Goal: Information Seeking & Learning: Learn about a topic

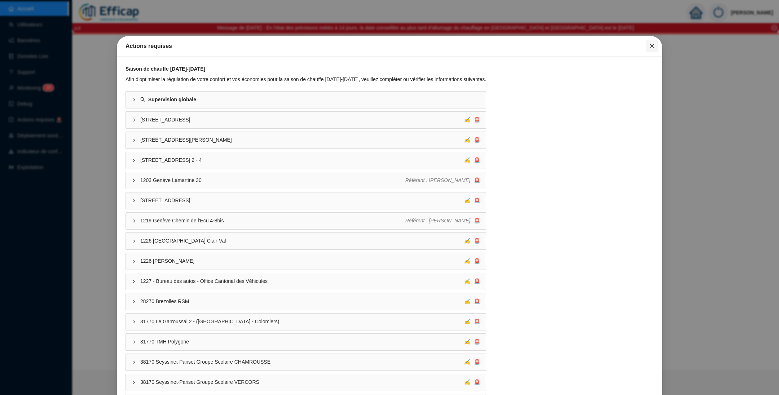
click at [649, 44] on icon "close" at bounding box center [652, 46] width 6 height 6
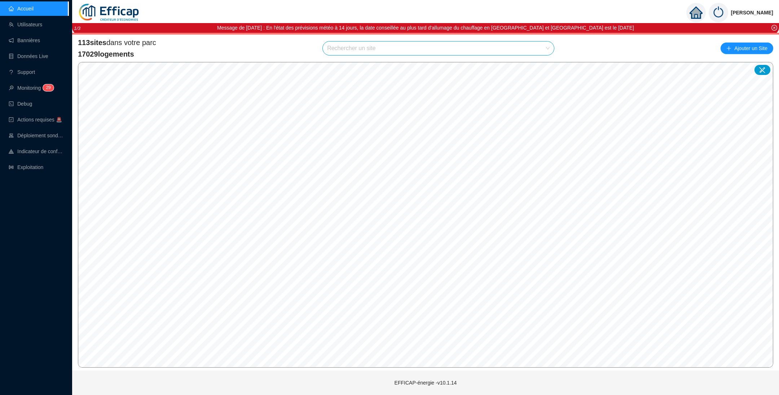
click at [363, 53] on input "search" at bounding box center [435, 48] width 216 height 14
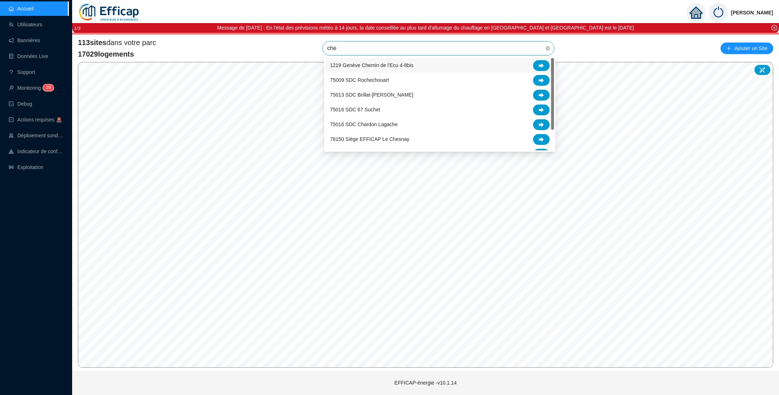
type input "chev"
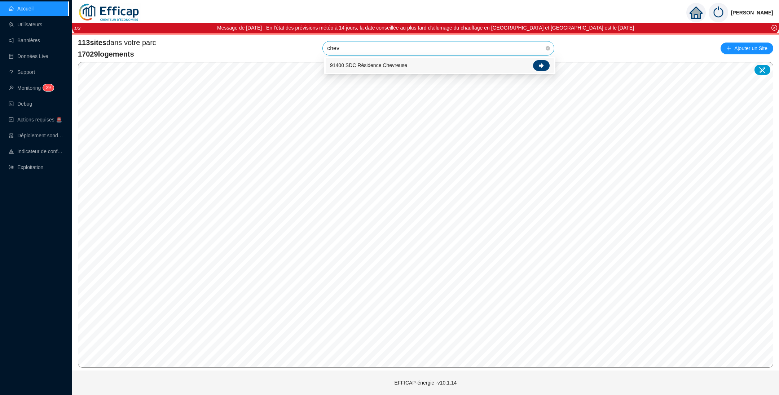
click at [543, 68] on div at bounding box center [541, 65] width 17 height 11
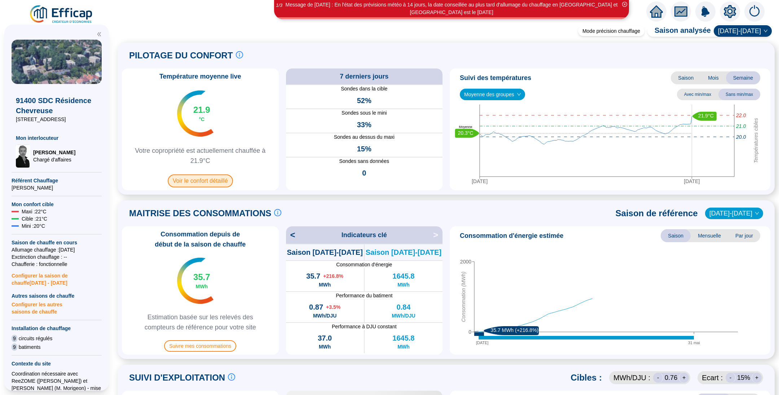
click at [200, 183] on span "Voir le confort détaillé" at bounding box center [200, 181] width 65 height 13
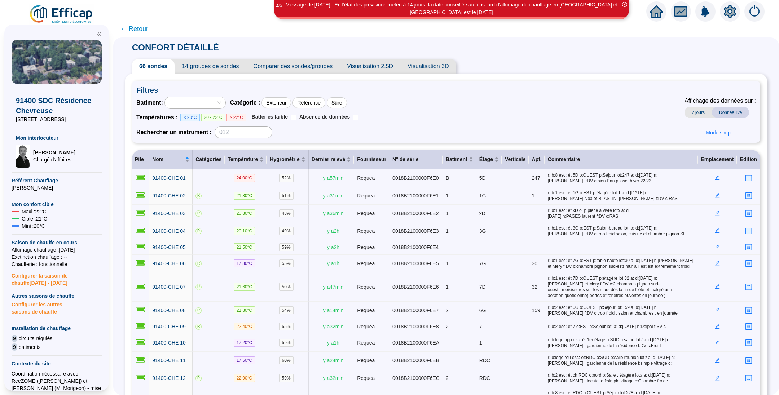
click at [291, 64] on span "Comparer des sondes/groupes" at bounding box center [293, 66] width 94 height 14
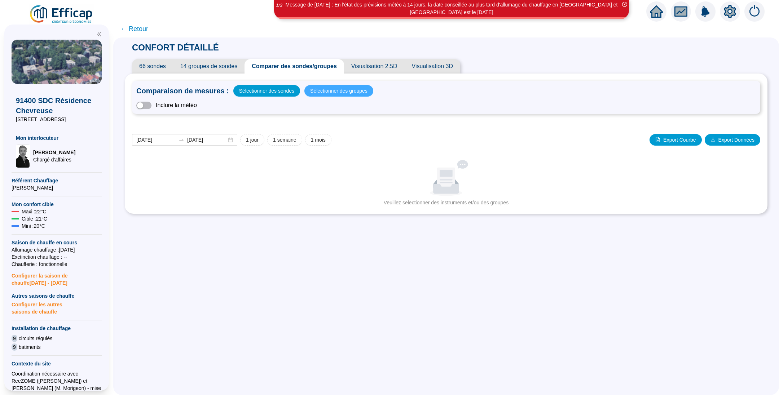
click at [341, 93] on span "Sélectionner des groupes" at bounding box center [338, 91] width 57 height 10
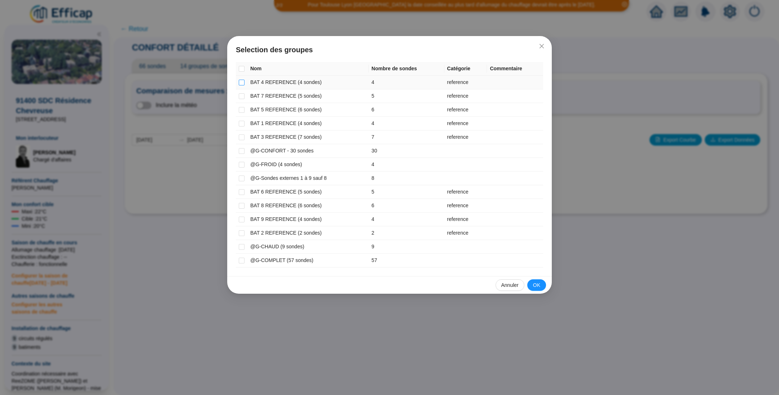
click at [242, 83] on input "checkbox" at bounding box center [242, 83] width 6 height 6
checkbox input "true"
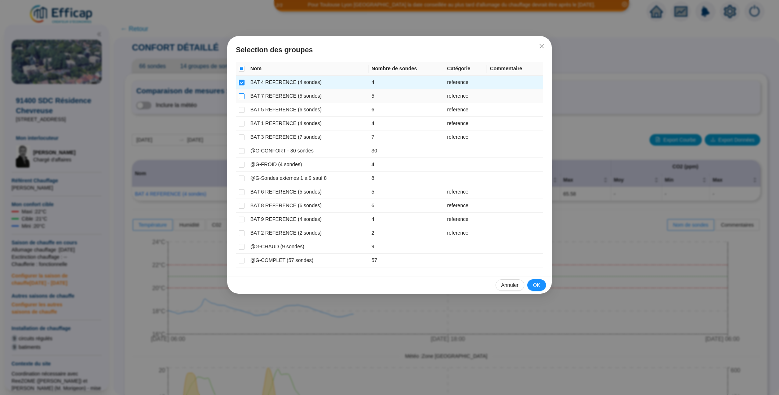
click at [239, 94] on input "checkbox" at bounding box center [242, 96] width 6 height 6
checkbox input "true"
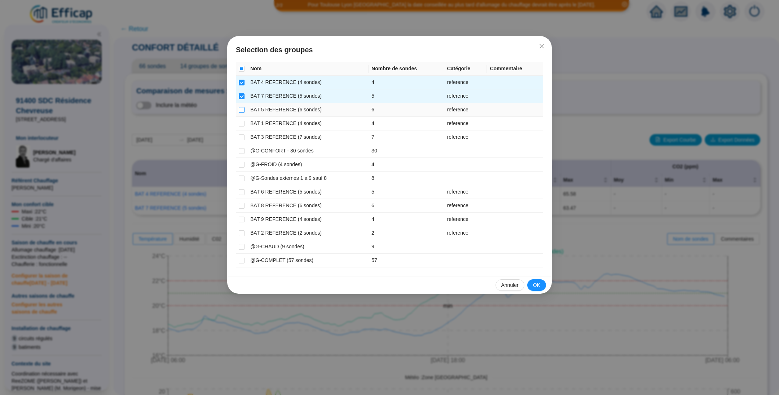
click at [240, 107] on input "checkbox" at bounding box center [242, 110] width 6 height 6
checkbox input "true"
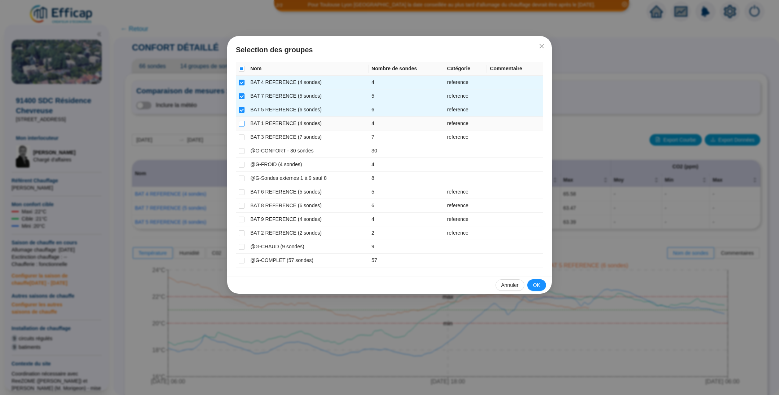
click at [241, 122] on input "checkbox" at bounding box center [242, 124] width 6 height 6
checkbox input "true"
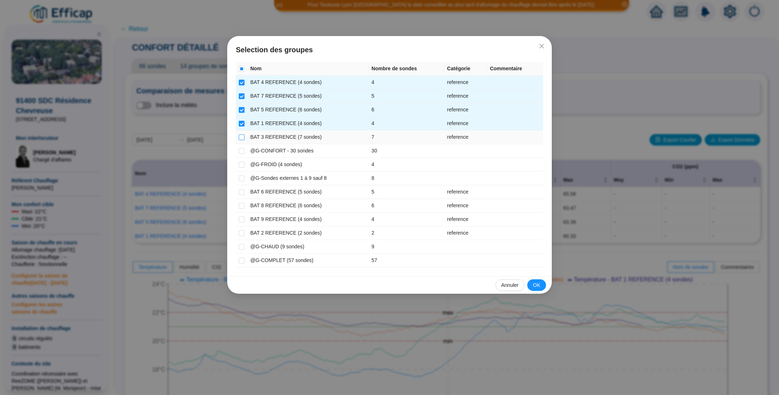
click at [242, 135] on input "checkbox" at bounding box center [242, 138] width 6 height 6
checkbox input "true"
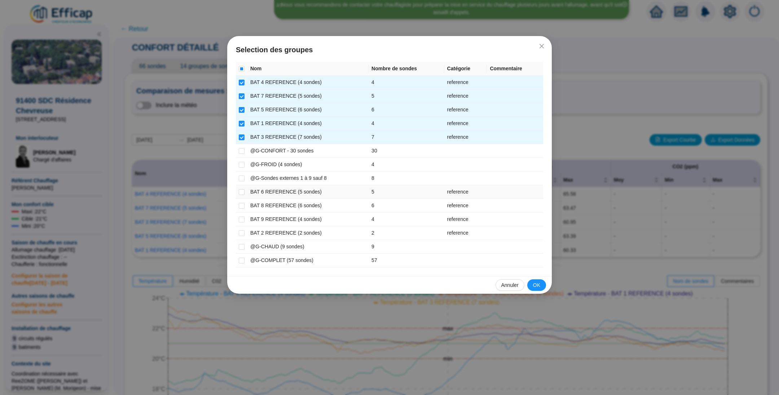
click at [245, 193] on td at bounding box center [242, 192] width 12 height 14
click at [241, 193] on input "checkbox" at bounding box center [242, 192] width 6 height 6
checkbox input "true"
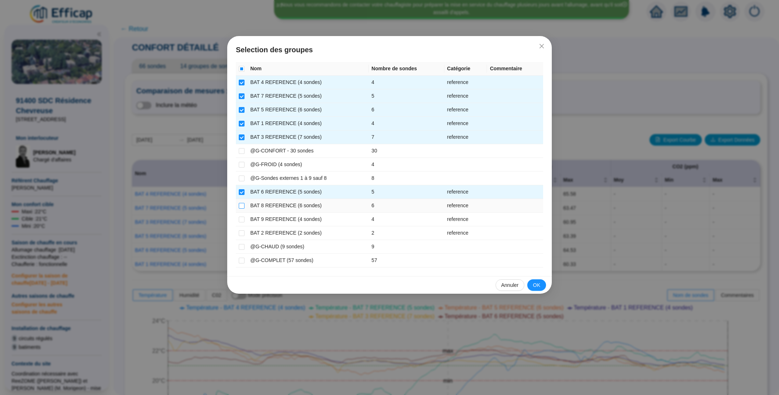
click at [242, 203] on input "checkbox" at bounding box center [242, 206] width 6 height 6
checkbox input "true"
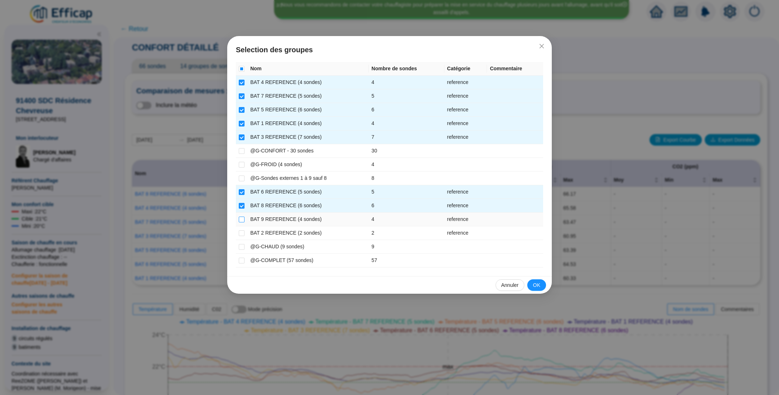
click at [240, 219] on input "checkbox" at bounding box center [242, 220] width 6 height 6
checkbox input "true"
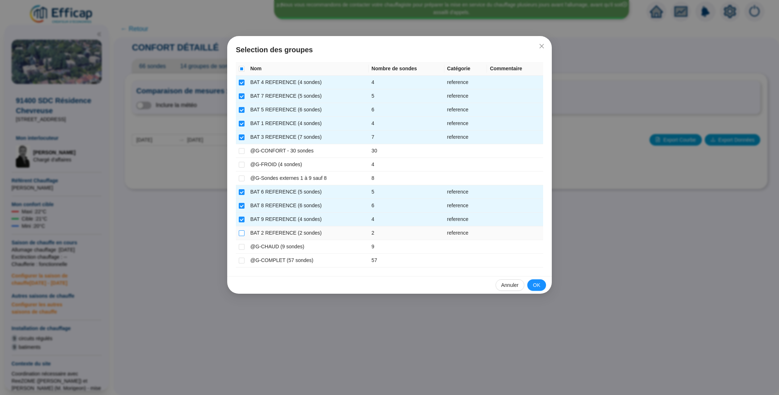
click at [242, 231] on input "checkbox" at bounding box center [242, 234] width 6 height 6
checkbox input "true"
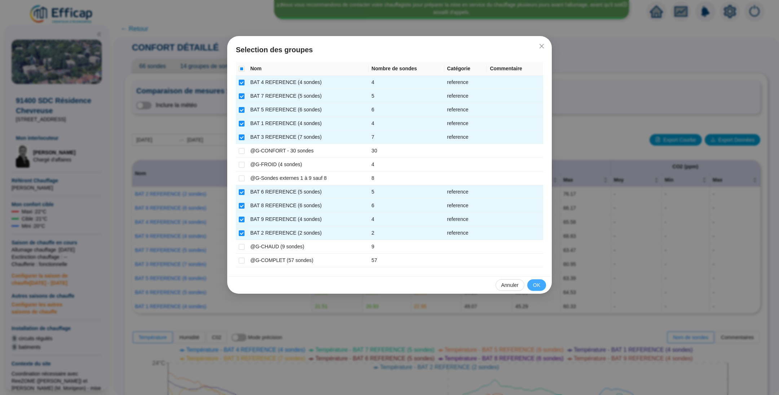
click at [531, 285] on button "OK" at bounding box center [536, 286] width 19 height 12
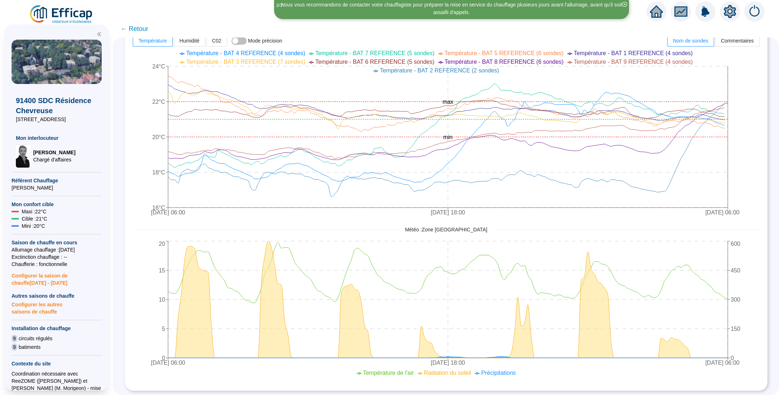
scroll to position [250, 0]
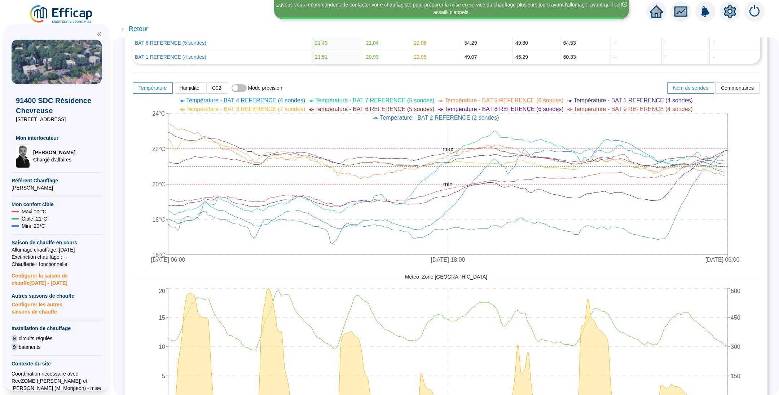
click at [142, 30] on span "← Retour" at bounding box center [134, 29] width 28 height 10
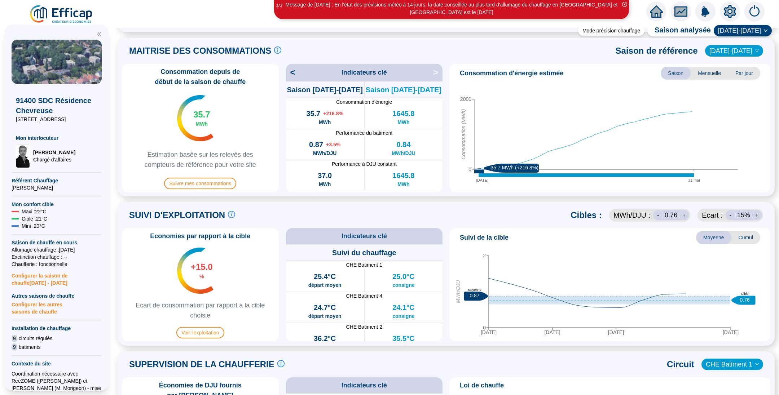
scroll to position [271, 0]
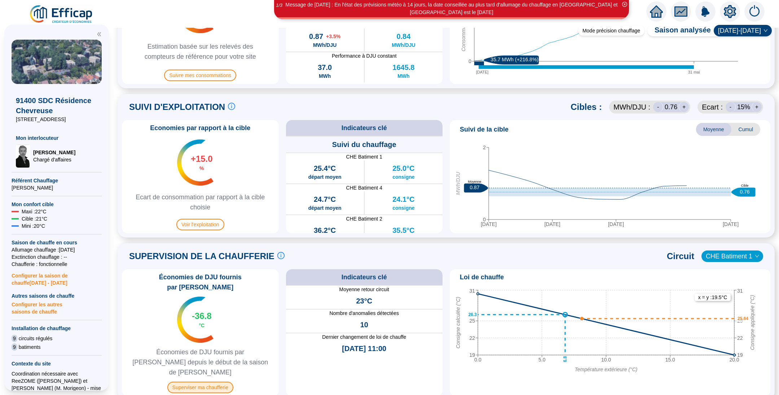
click at [216, 382] on span "Superviser ma chaufferie" at bounding box center [200, 388] width 66 height 12
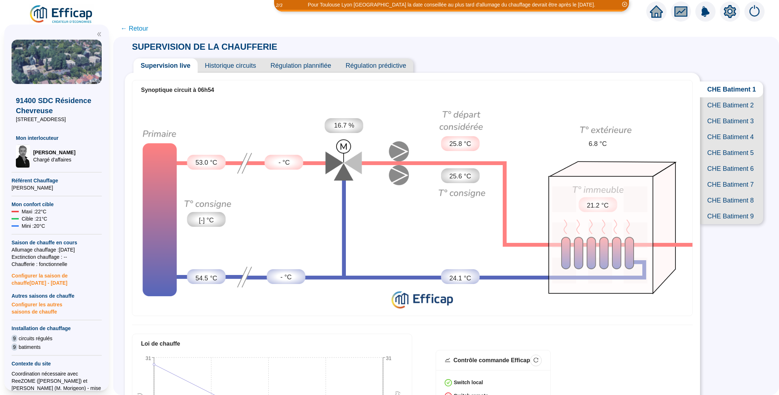
click at [725, 113] on span "CHE Batiment 2" at bounding box center [731, 105] width 63 height 16
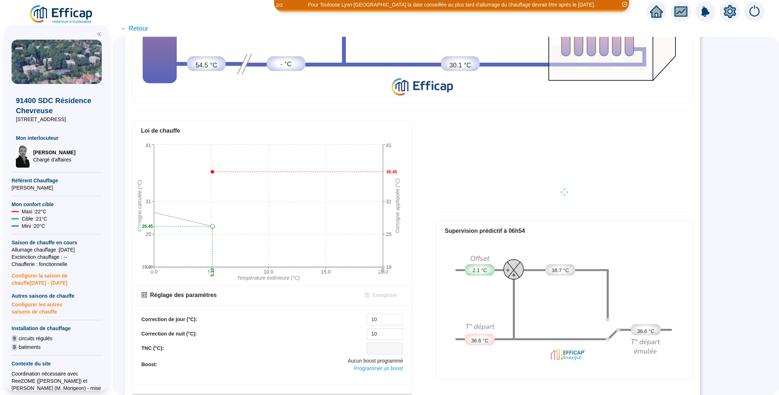
scroll to position [258, 0]
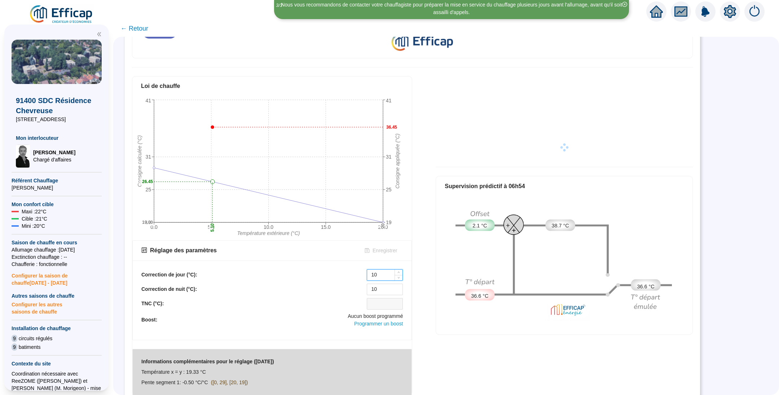
click at [386, 270] on input "10" at bounding box center [384, 275] width 35 height 11
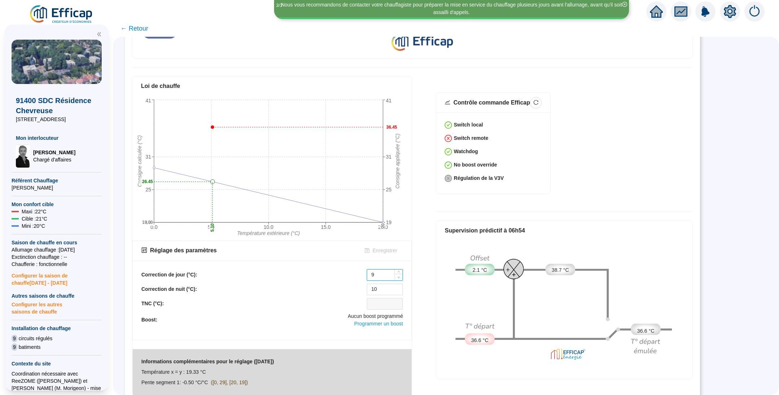
click at [399, 276] on icon "down" at bounding box center [399, 277] width 3 height 3
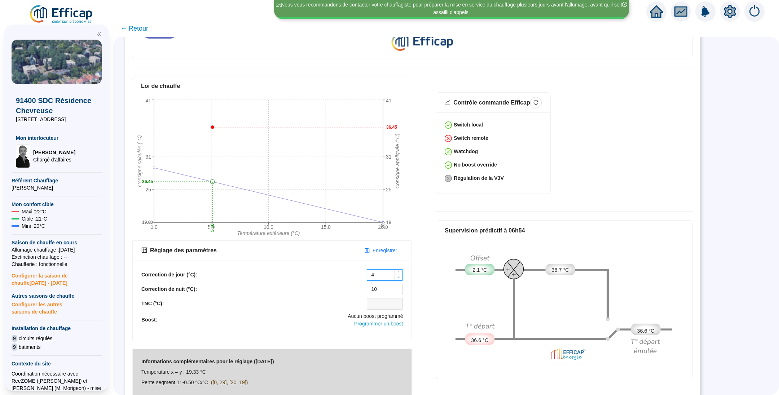
click at [399, 276] on icon "down" at bounding box center [399, 277] width 3 height 3
type input "0"
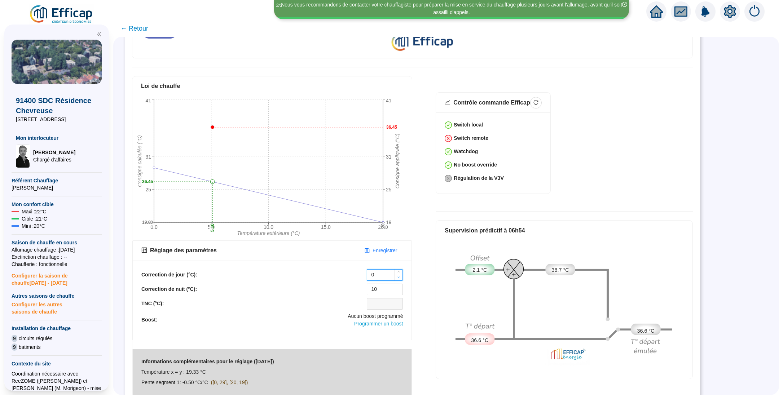
click at [399, 276] on icon "down" at bounding box center [399, 277] width 3 height 3
click at [396, 290] on span "Decrease Value" at bounding box center [399, 292] width 8 height 5
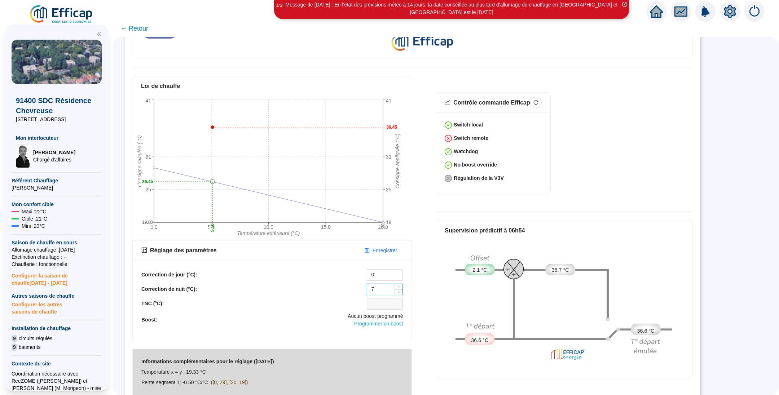
click at [396, 290] on span "Decrease Value" at bounding box center [399, 292] width 8 height 5
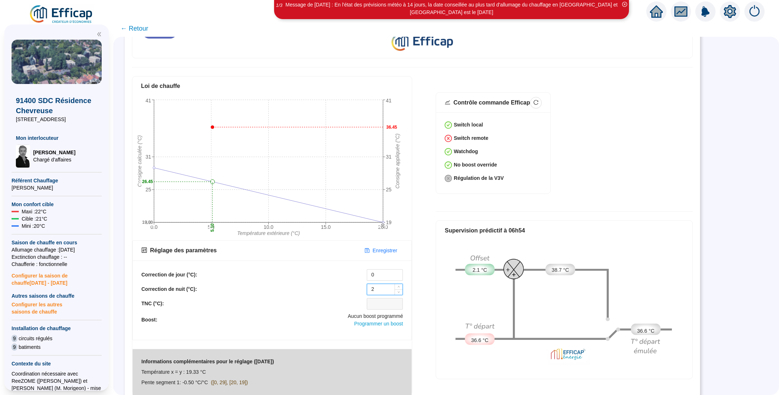
click at [396, 290] on span "Decrease Value" at bounding box center [399, 292] width 8 height 5
type input "0"
click at [396, 289] on span "Decrease Value" at bounding box center [399, 292] width 8 height 6
click at [390, 247] on span "Enregistrer" at bounding box center [385, 251] width 25 height 8
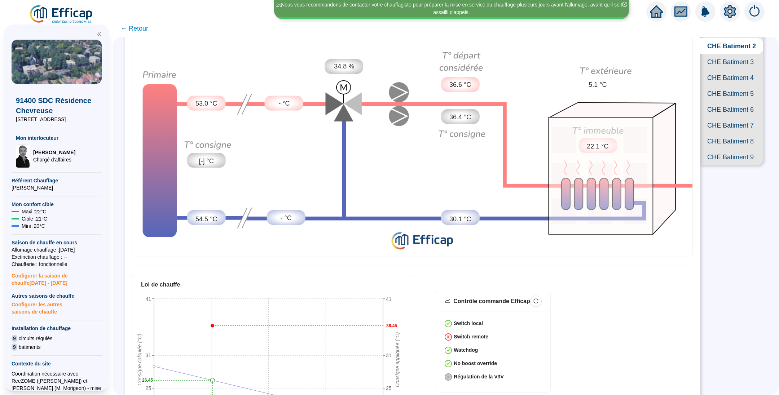
scroll to position [41, 0]
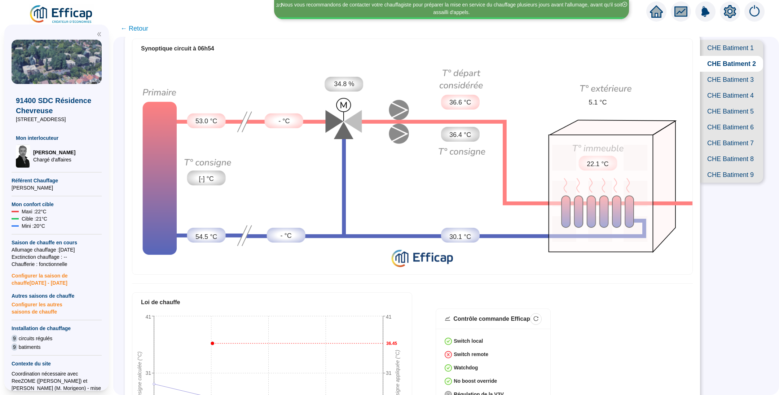
click at [716, 167] on span "CHE Batiment 8" at bounding box center [731, 159] width 63 height 16
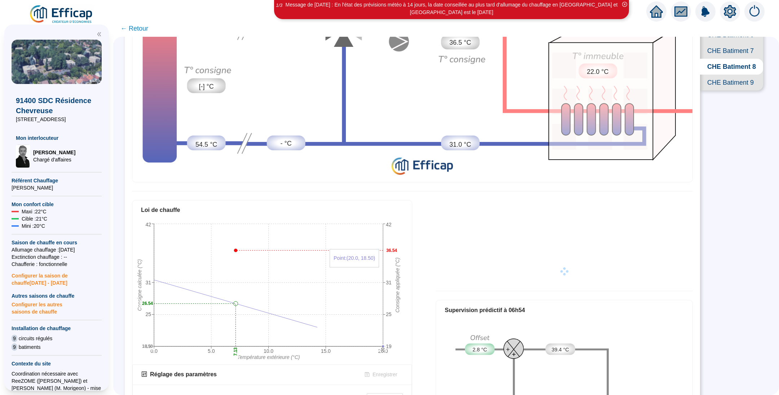
scroll to position [258, 0]
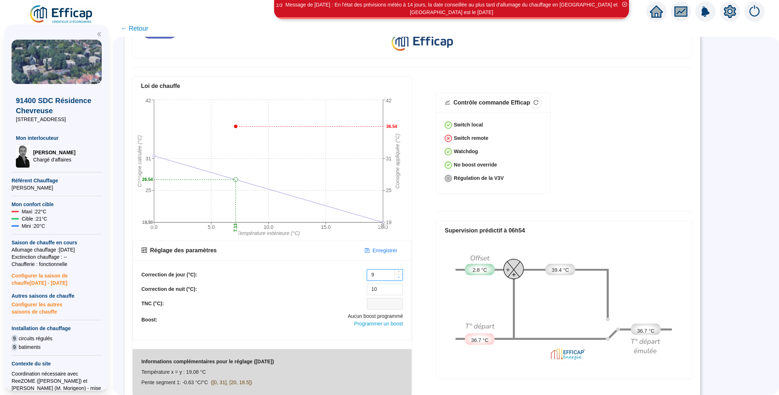
click at [396, 274] on span "Decrease Value" at bounding box center [399, 277] width 8 height 6
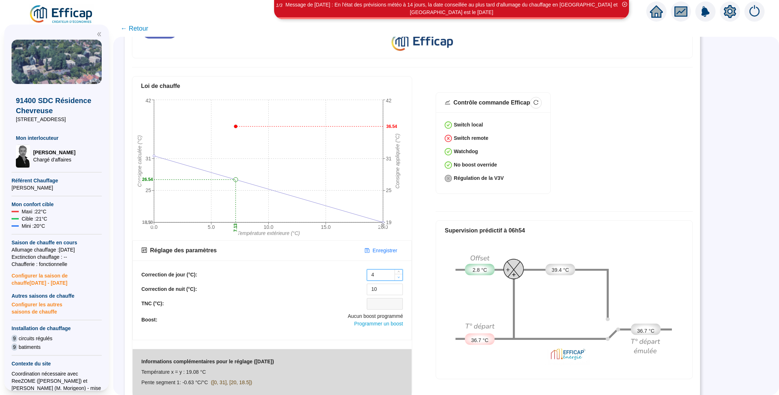
click at [396, 274] on span "Decrease Value" at bounding box center [399, 277] width 8 height 6
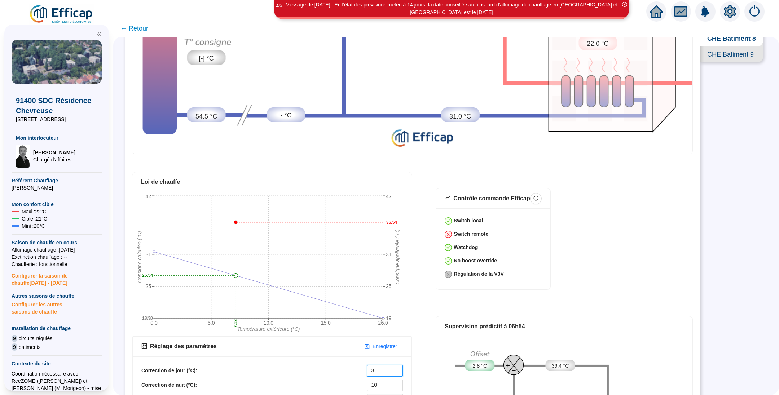
scroll to position [204, 0]
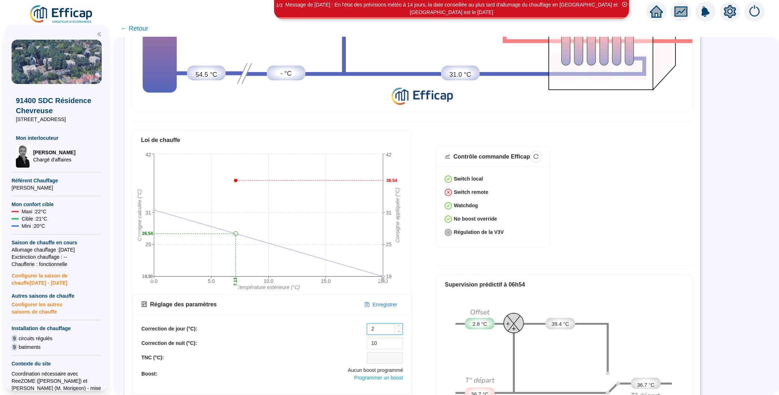
click at [403, 328] on span "Decrease Value" at bounding box center [399, 331] width 8 height 6
type input "0"
click at [403, 328] on span "Decrease Value" at bounding box center [399, 331] width 8 height 6
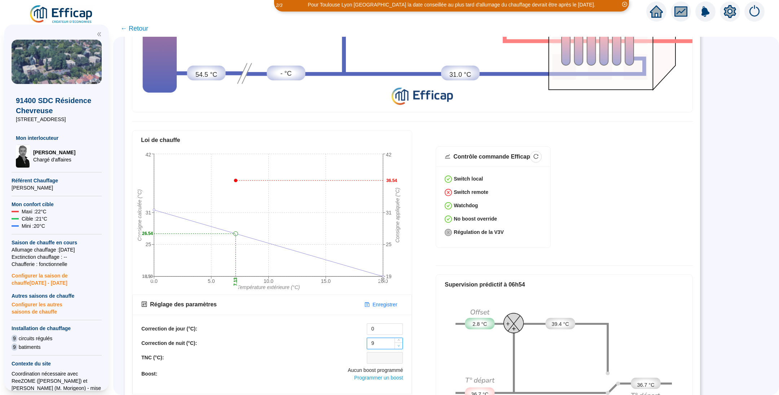
click at [399, 345] on icon "down" at bounding box center [399, 345] width 2 height 1
click at [399, 345] on icon "down" at bounding box center [399, 346] width 3 height 3
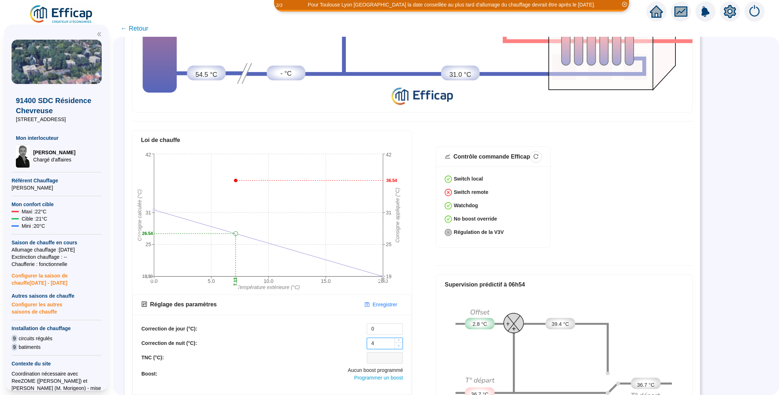
click at [399, 345] on icon "down" at bounding box center [399, 346] width 3 height 3
type input "0"
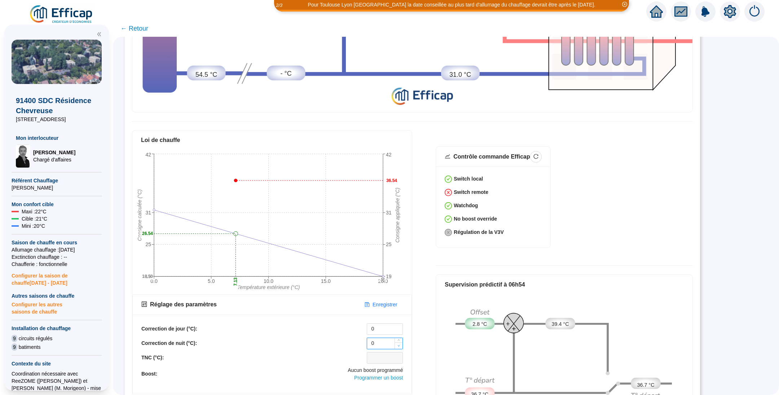
click at [399, 345] on icon "down" at bounding box center [399, 346] width 3 height 3
click at [381, 301] on span "Enregistrer" at bounding box center [385, 305] width 25 height 8
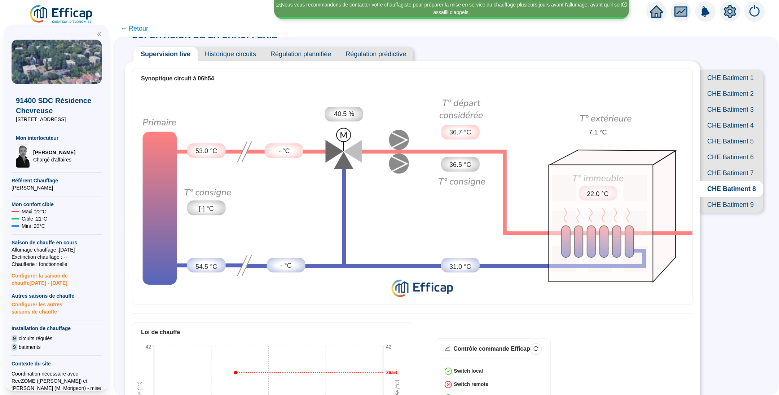
scroll to position [0, 0]
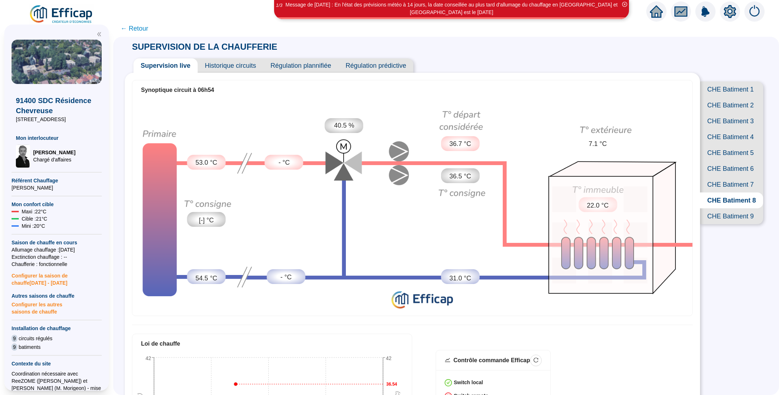
click at [252, 84] on div "Synoptique circuit à 06h54" at bounding box center [412, 90] width 560 height 20
click at [145, 28] on span "← Retour" at bounding box center [134, 28] width 28 height 10
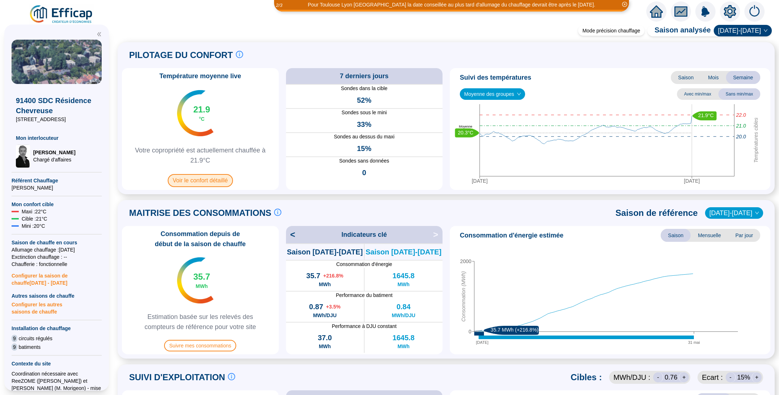
click at [203, 177] on span "Voir le confort détaillé" at bounding box center [200, 180] width 65 height 13
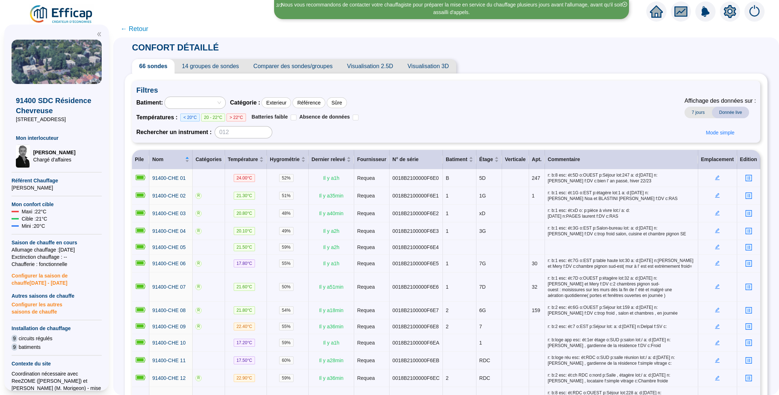
click at [274, 67] on span "Comparer des sondes/groupes" at bounding box center [293, 66] width 94 height 14
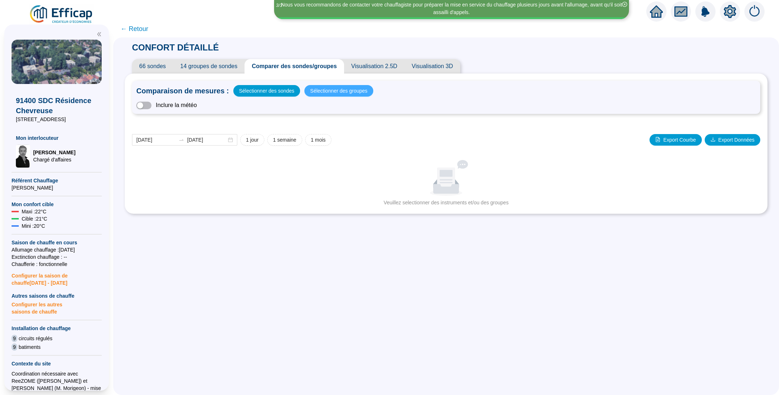
click at [321, 91] on span "Sélectionner des groupes" at bounding box center [338, 91] width 57 height 10
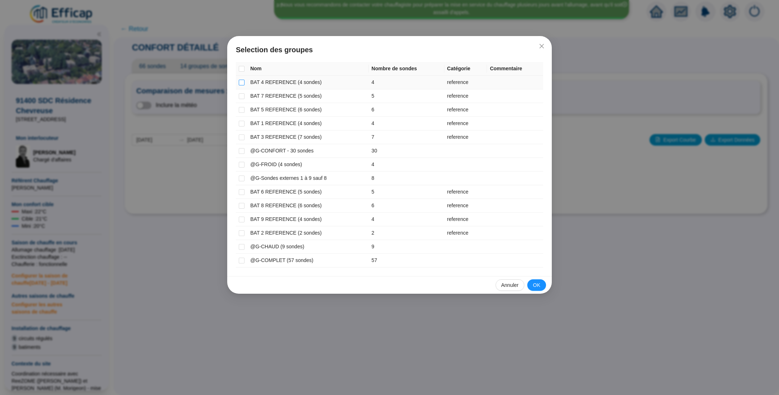
click at [242, 84] on input "checkbox" at bounding box center [242, 83] width 6 height 6
checkbox input "true"
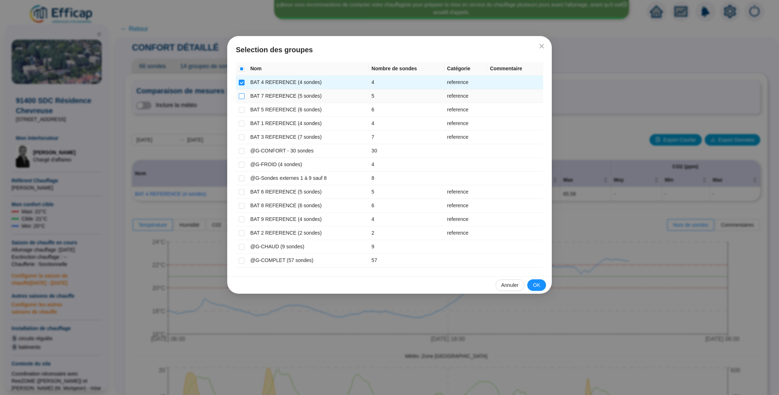
click at [241, 97] on input "checkbox" at bounding box center [242, 96] width 6 height 6
checkbox input "true"
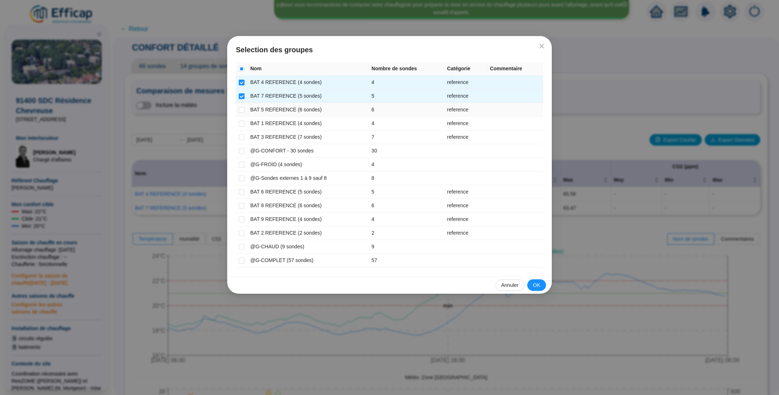
drag, startPoint x: 241, startPoint y: 107, endPoint x: 241, endPoint y: 115, distance: 7.9
click at [241, 107] on input "checkbox" at bounding box center [242, 110] width 6 height 6
checkbox input "true"
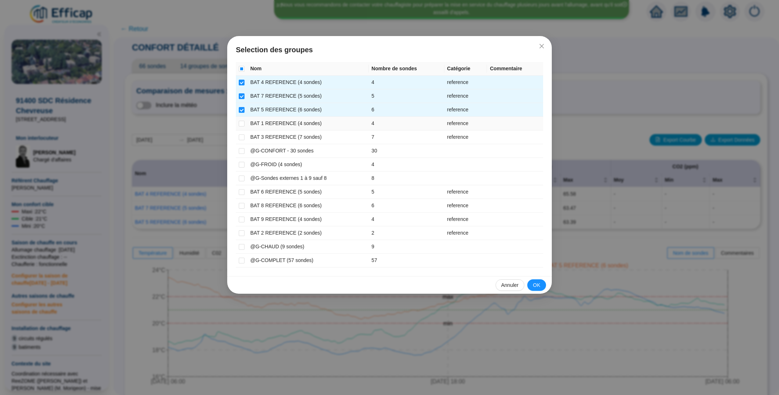
click at [241, 118] on td at bounding box center [242, 124] width 12 height 14
click at [240, 135] on input "checkbox" at bounding box center [242, 138] width 6 height 6
checkbox input "true"
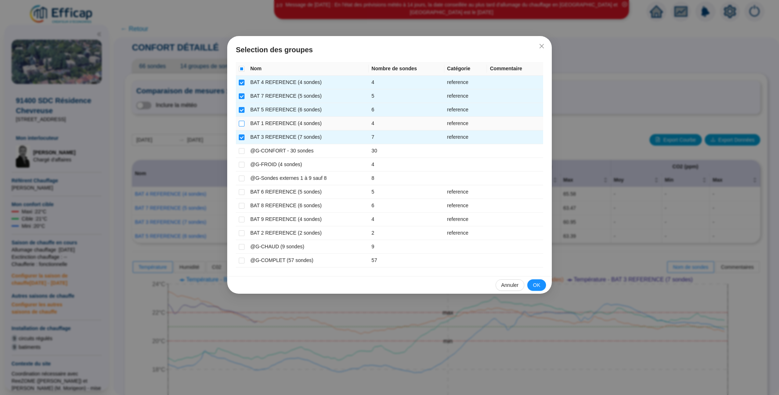
click at [240, 121] on input "checkbox" at bounding box center [242, 124] width 6 height 6
checkbox input "true"
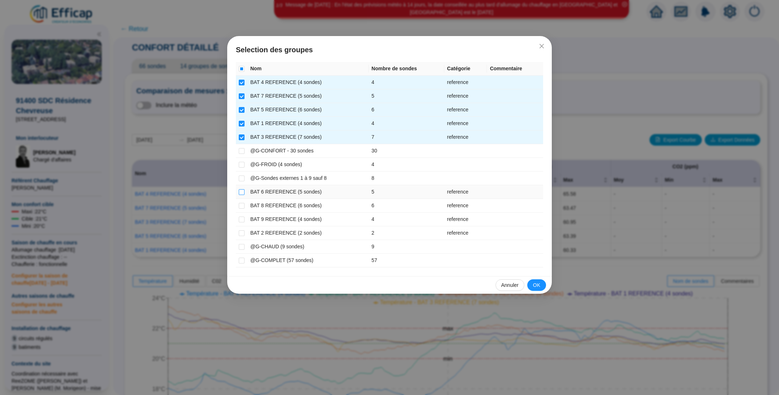
click at [240, 189] on input "checkbox" at bounding box center [242, 192] width 6 height 6
checkbox input "true"
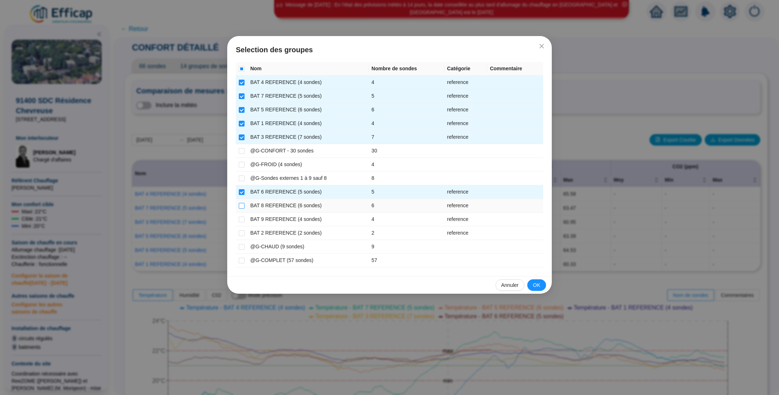
click at [242, 204] on input "checkbox" at bounding box center [242, 206] width 6 height 6
checkbox input "true"
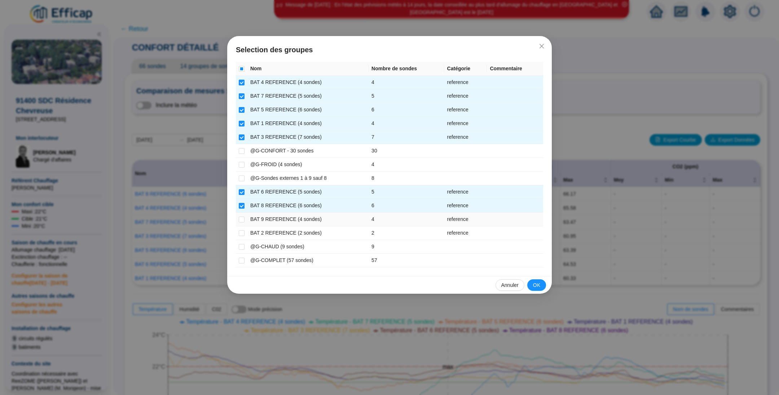
click at [243, 216] on label at bounding box center [242, 220] width 6 height 8
click at [243, 217] on input "checkbox" at bounding box center [242, 220] width 6 height 6
checkbox input "true"
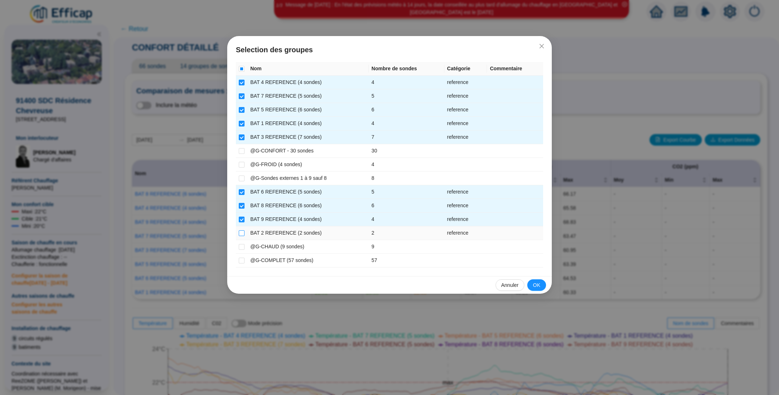
click at [242, 232] on input "checkbox" at bounding box center [242, 234] width 6 height 6
checkbox input "true"
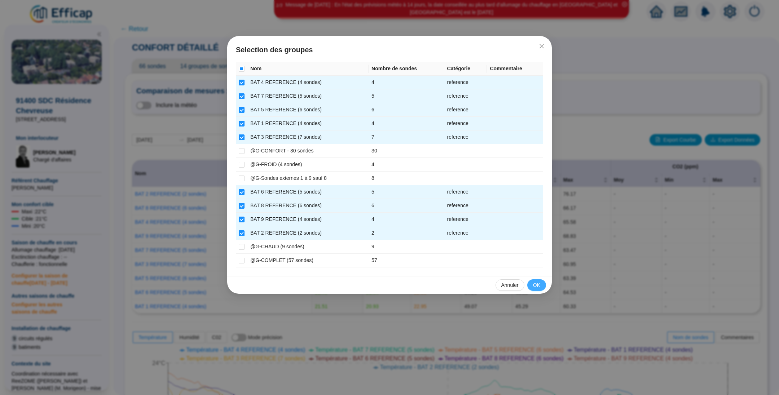
click at [535, 285] on span "OK" at bounding box center [536, 286] width 7 height 8
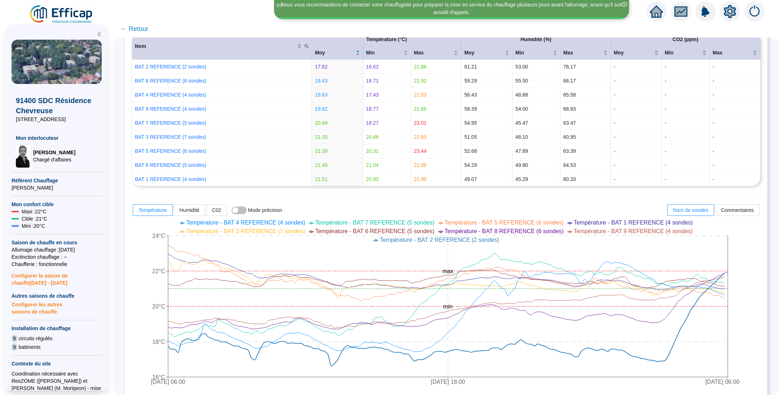
scroll to position [124, 0]
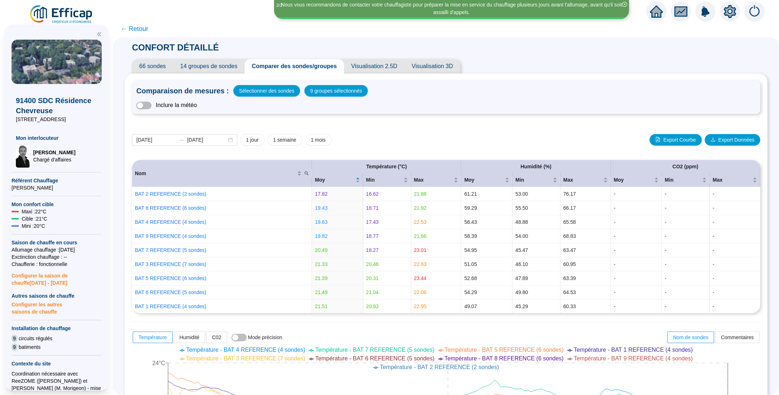
scroll to position [124, 0]
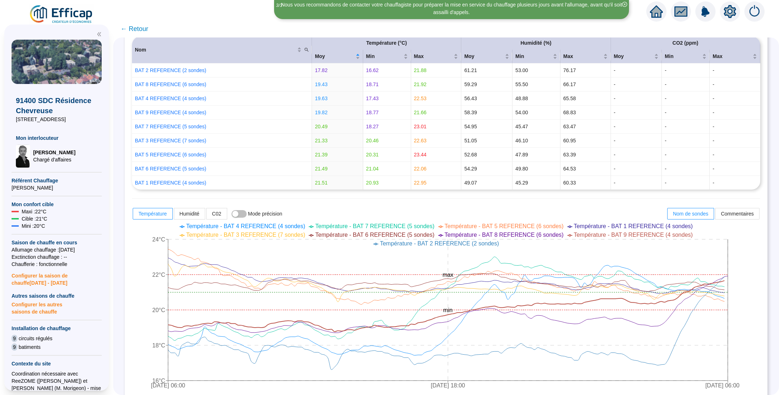
click at [140, 28] on span "← Retour" at bounding box center [134, 29] width 28 height 10
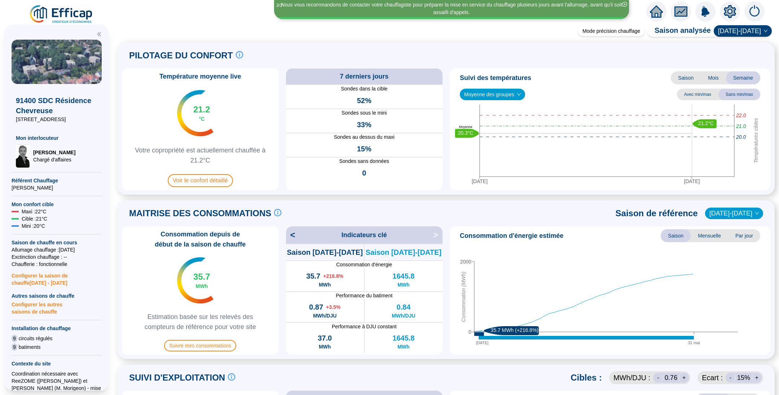
scroll to position [271, 0]
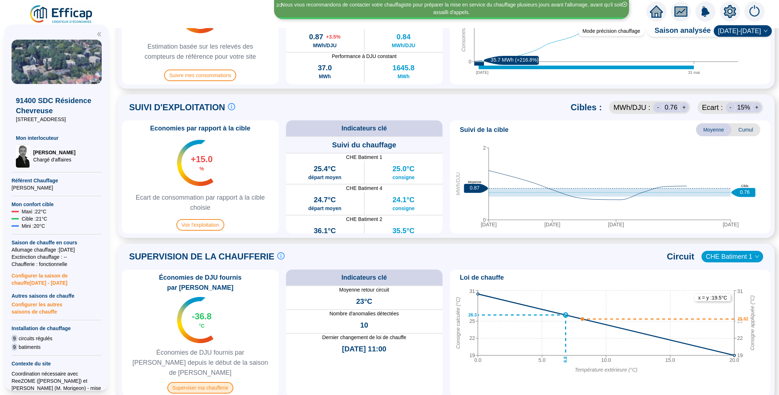
click at [201, 382] on span "Superviser ma chaufferie" at bounding box center [200, 388] width 66 height 12
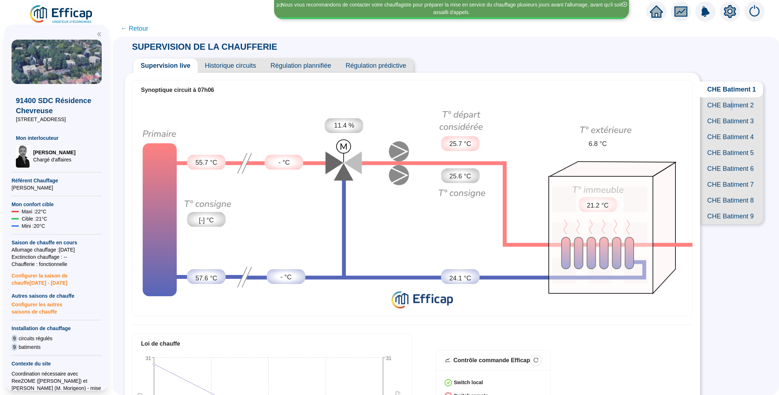
click at [722, 113] on span "CHE Batiment 2" at bounding box center [731, 105] width 63 height 16
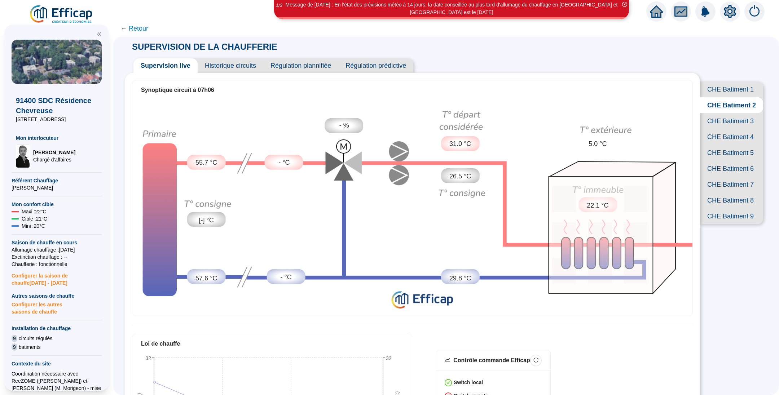
click at [729, 209] on span "CHE Batiment 8" at bounding box center [731, 201] width 63 height 16
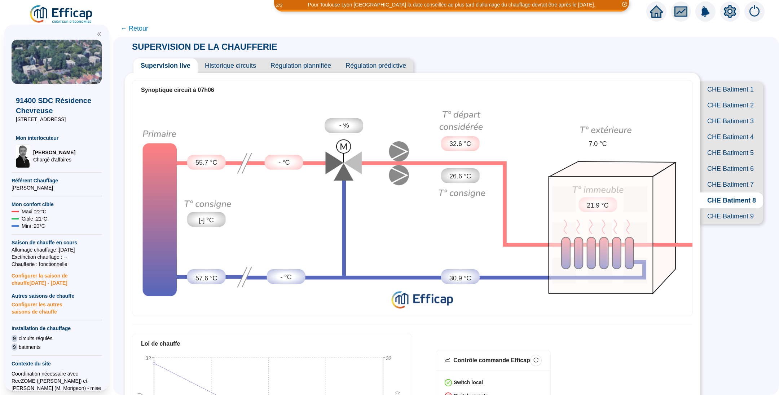
click at [726, 110] on span "CHE Batiment 2" at bounding box center [731, 105] width 63 height 16
